Goal: Information Seeking & Learning: Understand process/instructions

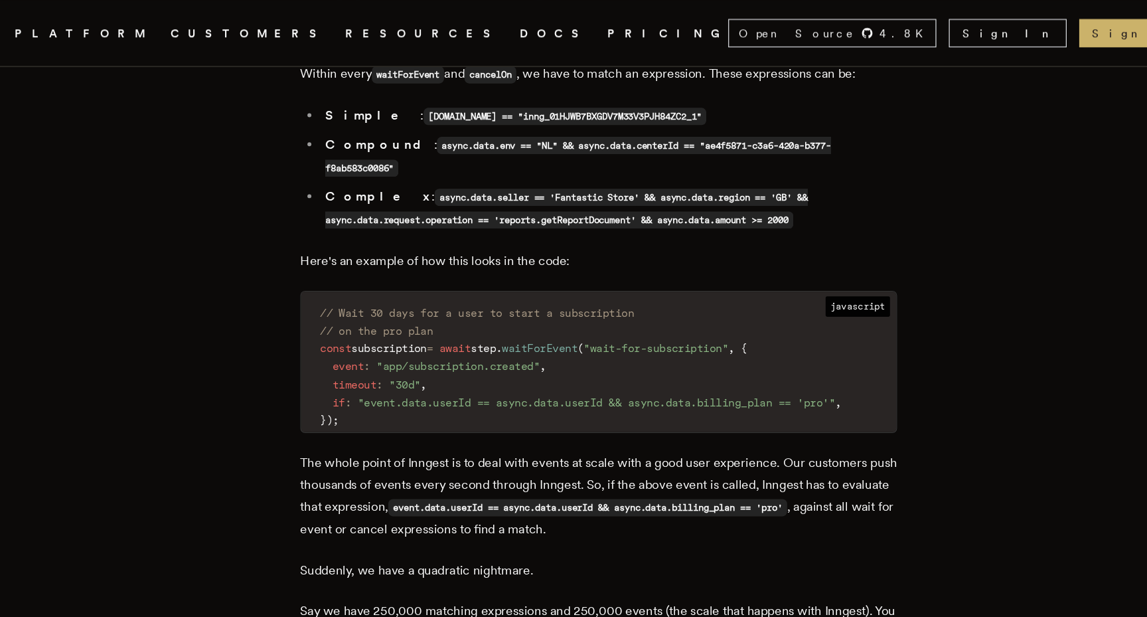
scroll to position [2604, 0]
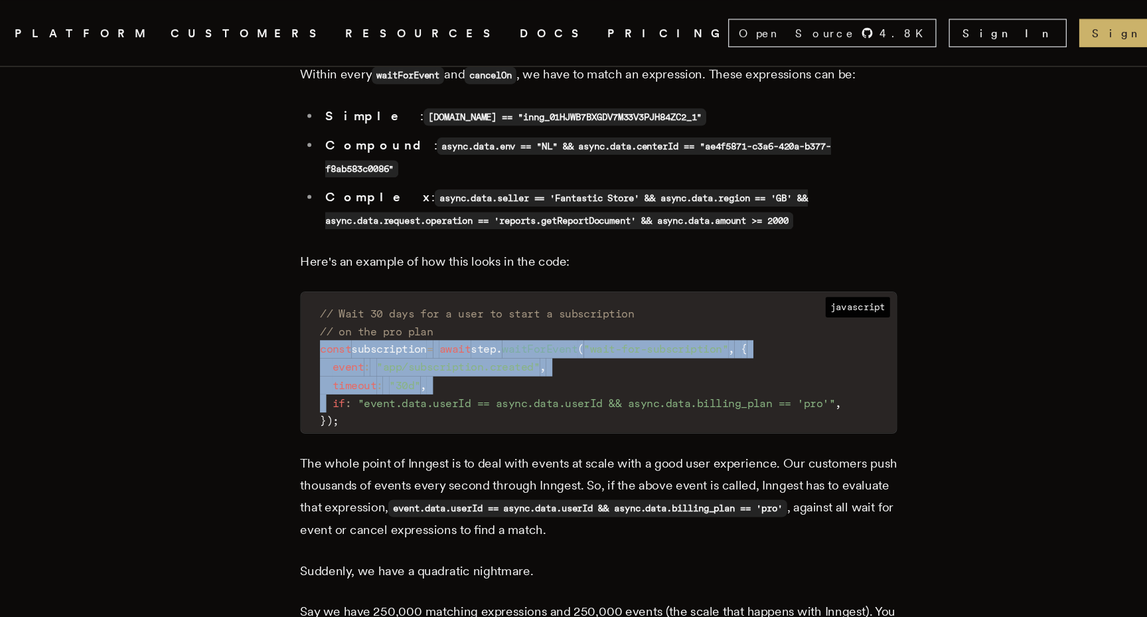
drag, startPoint x: 341, startPoint y: 256, endPoint x: 349, endPoint y: 295, distance: 40.0
click at [349, 295] on code "// Wait 30 days for a user to start a subscription // on the pro plan const sub…" at bounding box center [573, 310] width 503 height 111
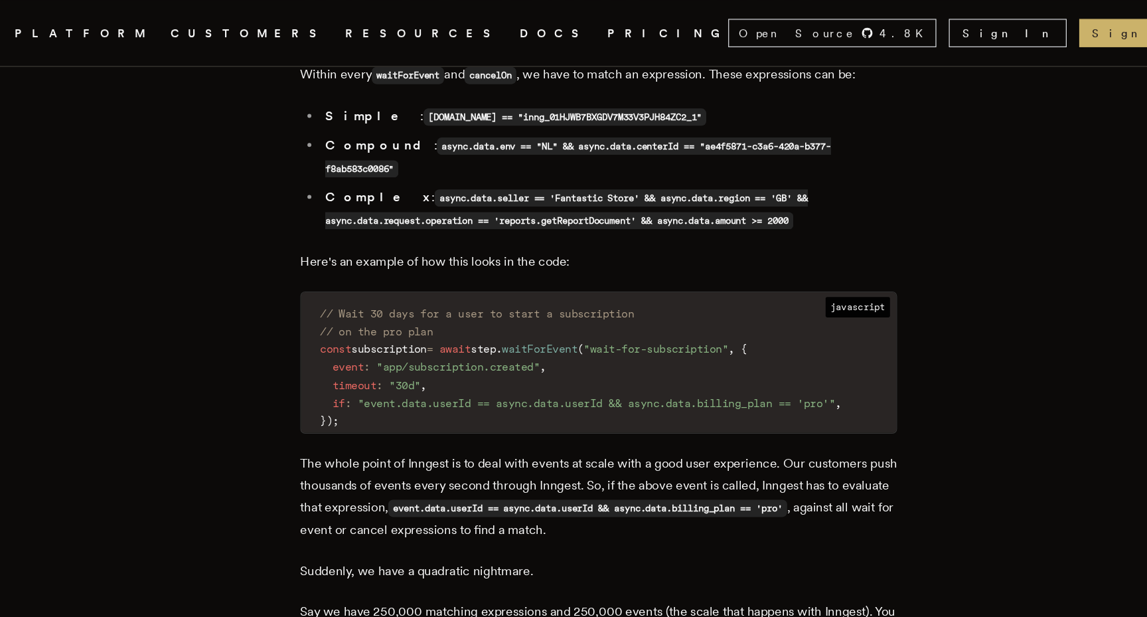
click at [366, 318] on code "// Wait 30 days for a user to start a subscription // on the pro plan const sub…" at bounding box center [573, 310] width 503 height 111
drag, startPoint x: 600, startPoint y: 256, endPoint x: 719, endPoint y: 254, distance: 118.9
click at [683, 289] on span ""wait-for-subscription"" at bounding box center [622, 294] width 122 height 11
click at [517, 283] on code "// Wait 30 days for a user to start a subscription // on the pro plan const sub…" at bounding box center [573, 310] width 503 height 111
click at [540, 291] on code "// Wait 30 days for a user to start a subscription // on the pro plan const sub…" at bounding box center [573, 310] width 503 height 111
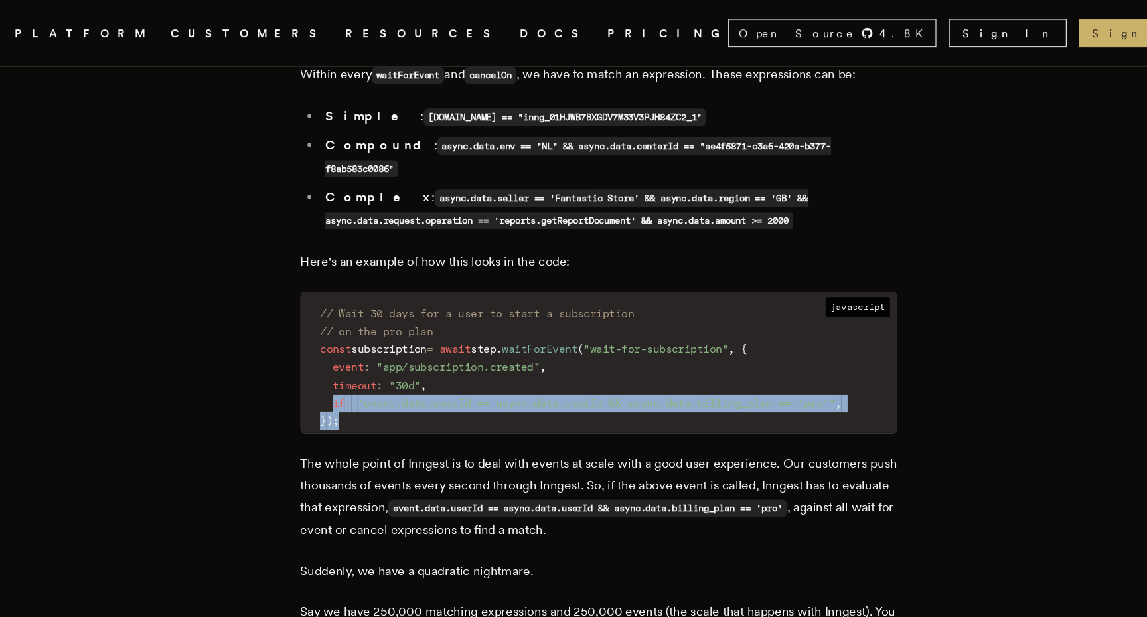
scroll to position [0, 2]
drag, startPoint x: 352, startPoint y: 299, endPoint x: 809, endPoint y: 304, distance: 456.9
click at [809, 304] on code "// Wait 30 days for a user to start a subscription // on the pro plan const sub…" at bounding box center [573, 310] width 503 height 111
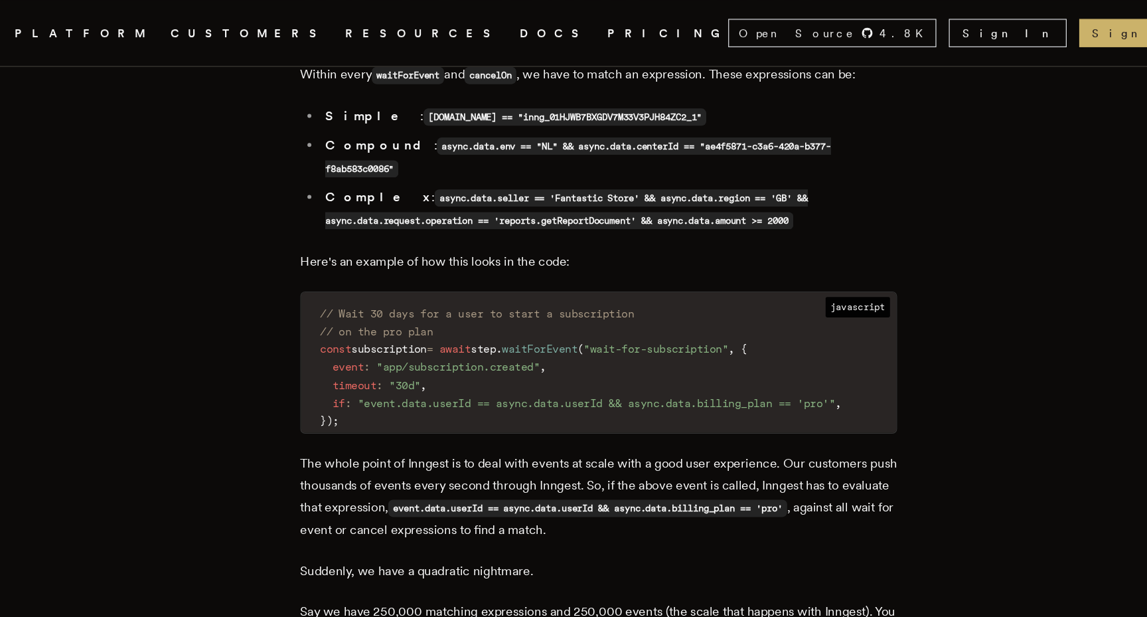
click at [514, 320] on code "// Wait 30 days for a user to start a subscription // on the pro plan const sub…" at bounding box center [573, 310] width 503 height 111
drag, startPoint x: 381, startPoint y: 300, endPoint x: 485, endPoint y: 299, distance: 103.6
click at [485, 335] on span ""event.data.userId == async.data.userId && async.data.billing_plan == 'pro'"" at bounding box center [572, 340] width 404 height 11
click at [486, 335] on span ""event.data.userId == async.data.userId && async.data.billing_plan == 'pro'"" at bounding box center [572, 340] width 404 height 11
drag, startPoint x: 491, startPoint y: 300, endPoint x: 597, endPoint y: 299, distance: 106.2
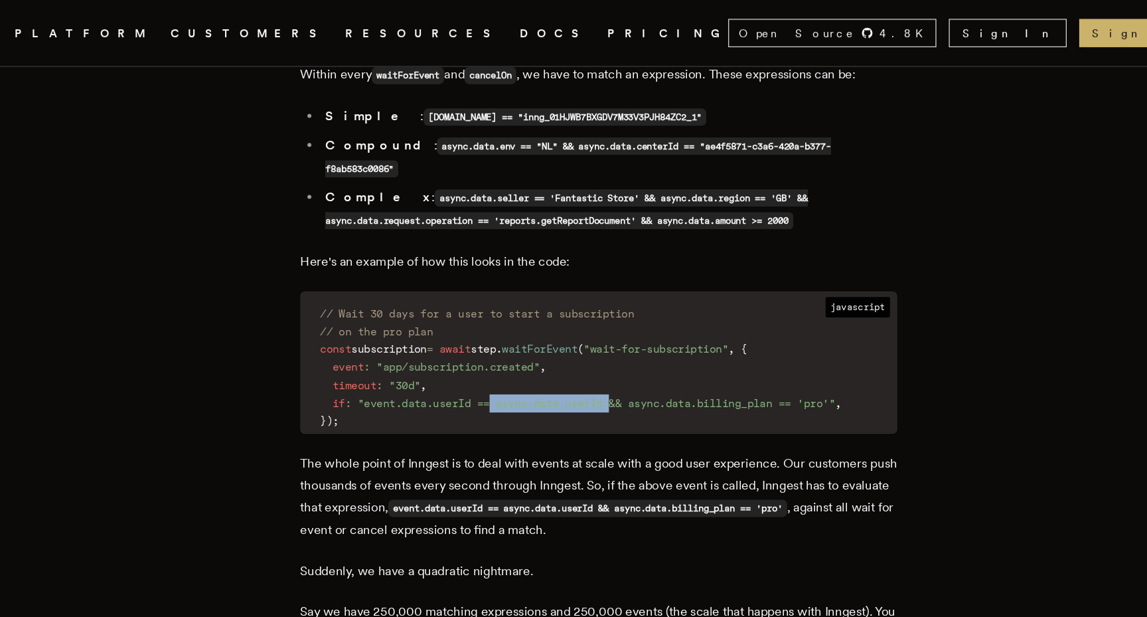
click at [597, 335] on span ""event.data.userId == async.data.userId && async.data.billing_plan == 'pro'"" at bounding box center [572, 340] width 404 height 11
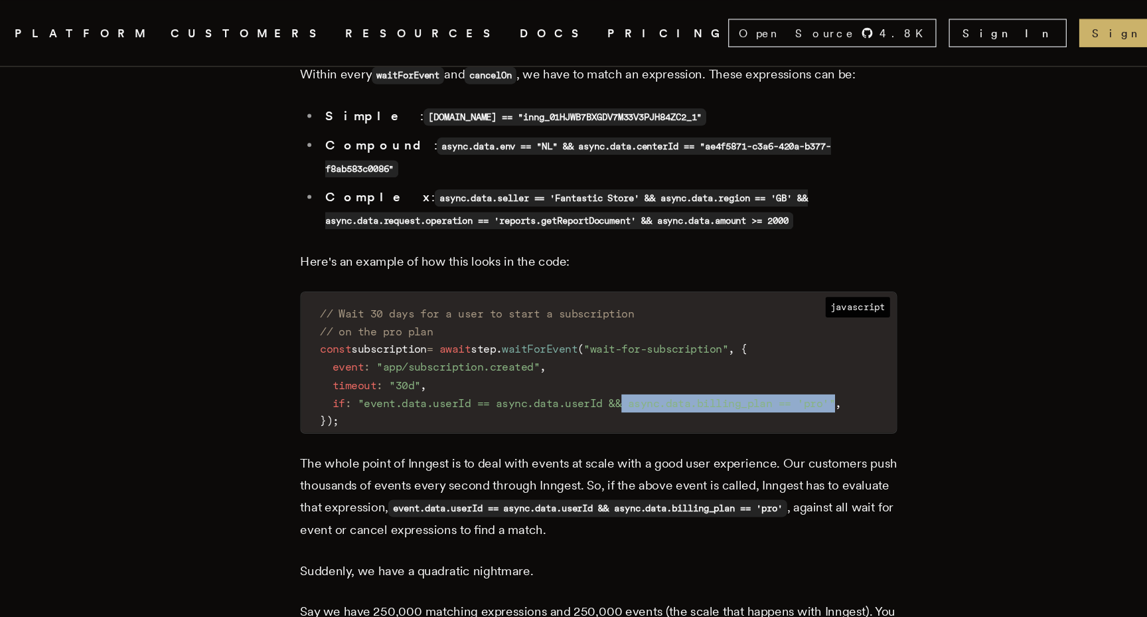
drag, startPoint x: 608, startPoint y: 301, endPoint x: 799, endPoint y: 305, distance: 191.3
click at [799, 305] on code "// Wait 30 days for a user to start a subscription // on the pro plan const sub…" at bounding box center [573, 310] width 503 height 111
click at [779, 335] on span "," at bounding box center [776, 340] width 5 height 11
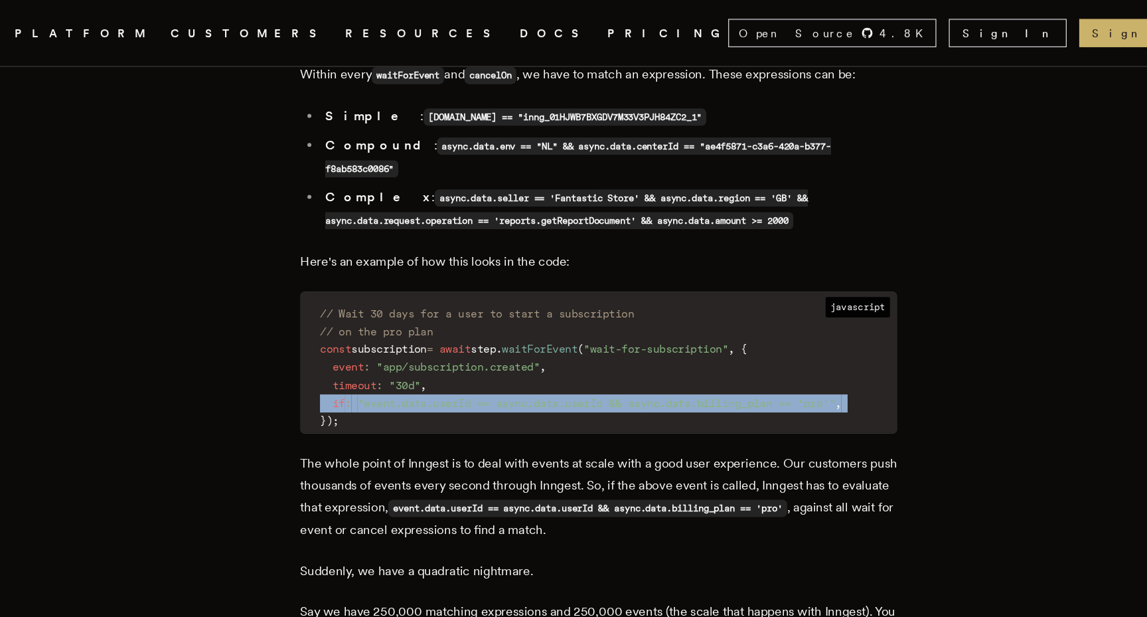
click at [779, 335] on span "," at bounding box center [776, 340] width 5 height 11
